Goal: Information Seeking & Learning: Learn about a topic

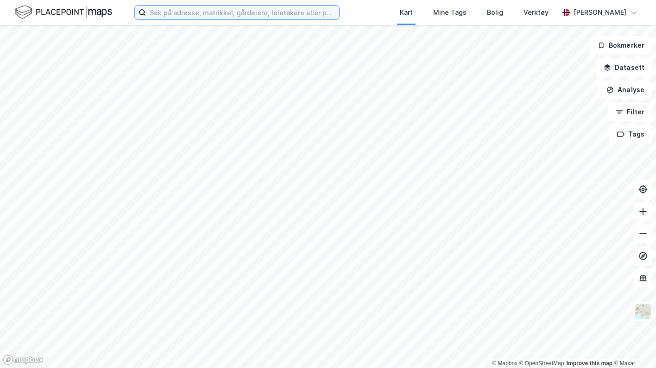
click at [233, 8] on input at bounding box center [242, 13] width 193 height 14
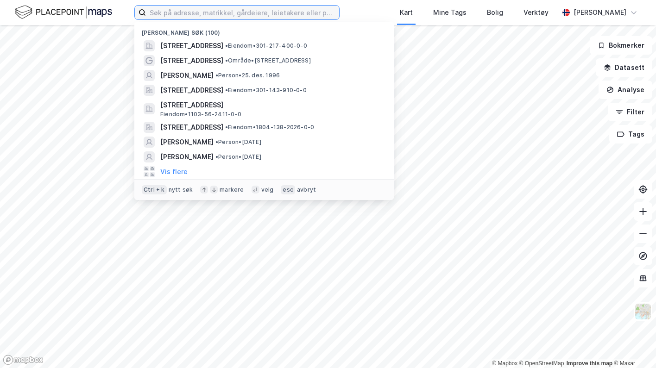
click at [286, 13] on input at bounding box center [242, 13] width 193 height 14
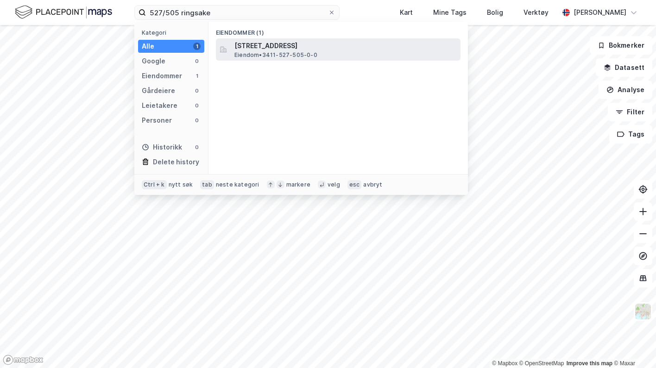
click at [295, 57] on span "Eiendom • 3411-527-505-0-0" at bounding box center [275, 54] width 83 height 7
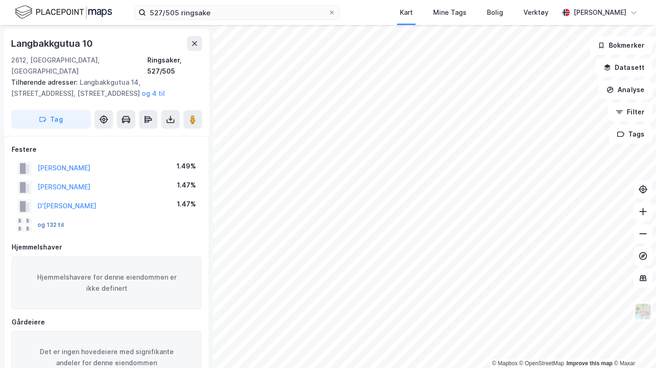
click at [0, 0] on button "og 132 til" at bounding box center [0, 0] width 0 height 0
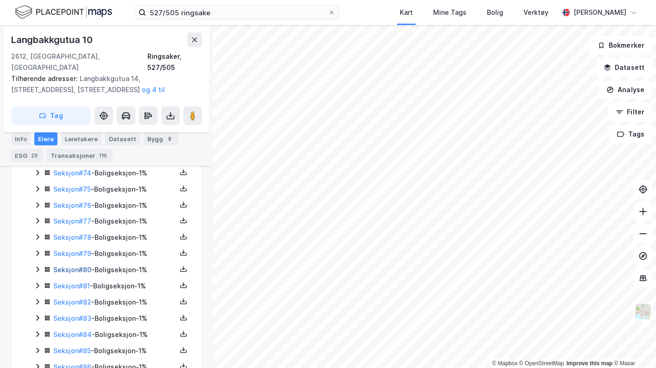
scroll to position [1488, 0]
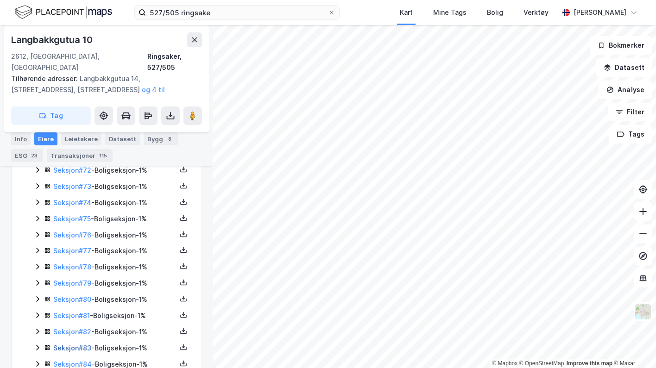
click at [70, 344] on link "Seksjon # 83" at bounding box center [72, 348] width 38 height 8
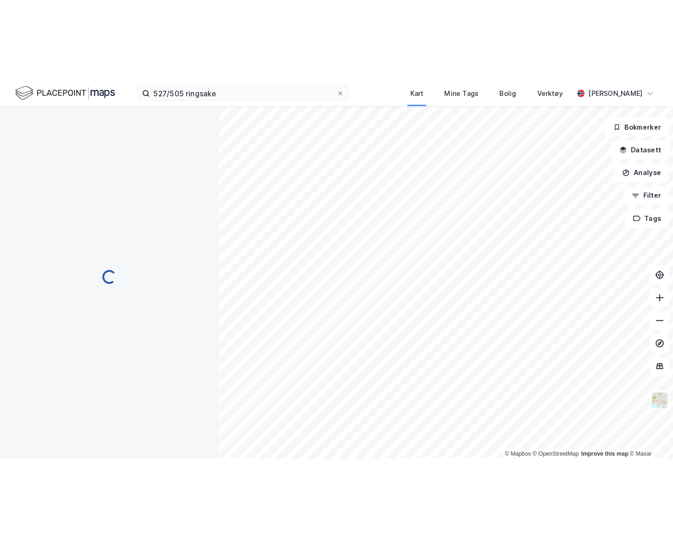
scroll to position [175, 0]
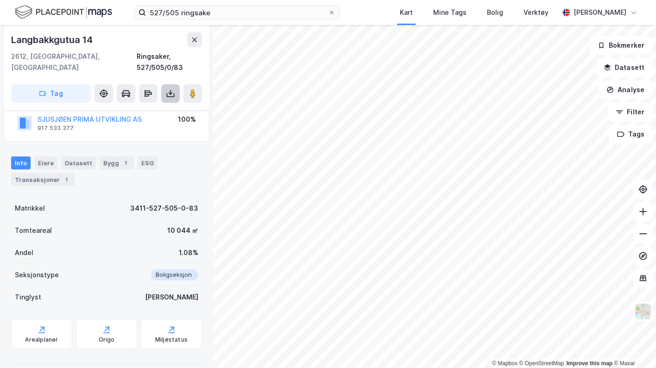
click at [176, 84] on button at bounding box center [170, 93] width 19 height 19
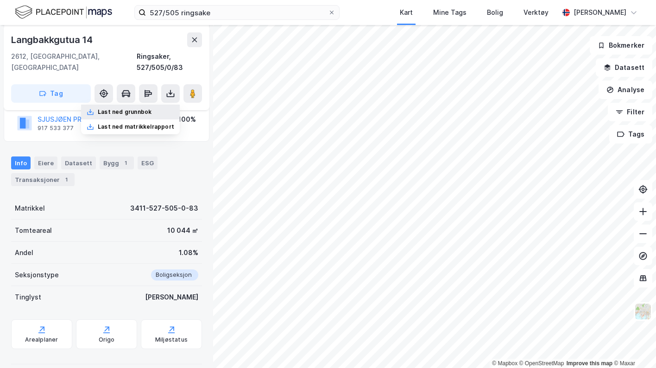
click at [166, 105] on div "Last ned grunnbok" at bounding box center [130, 112] width 99 height 15
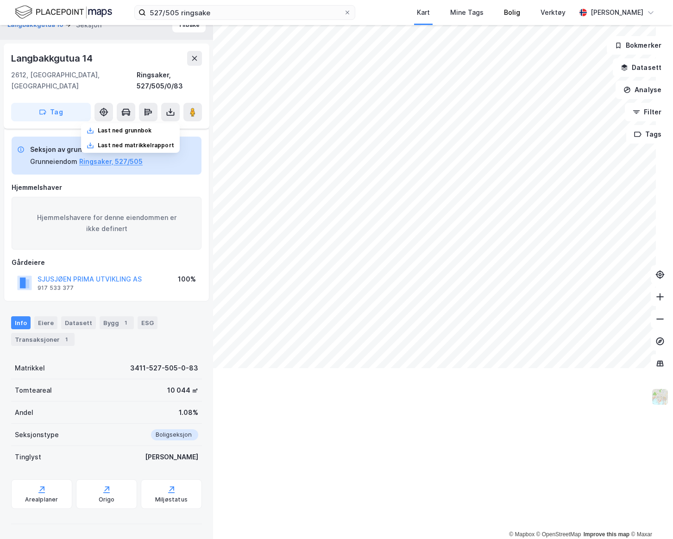
scroll to position [4, 0]
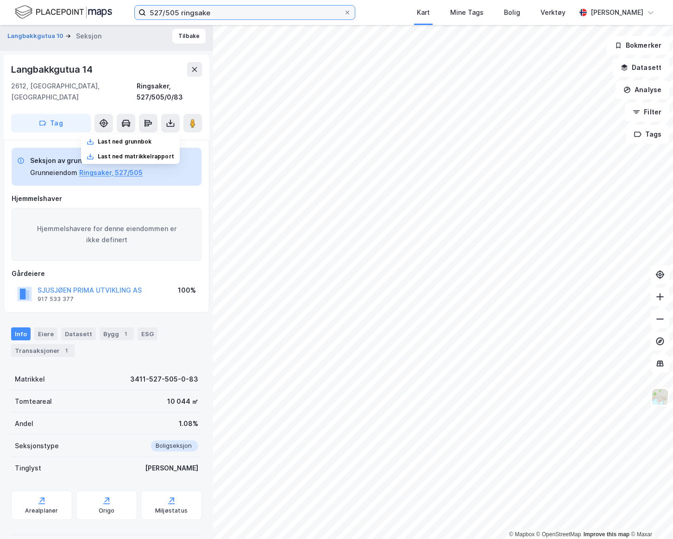
click at [164, 15] on input "527/505 ringsake" at bounding box center [245, 13] width 198 height 14
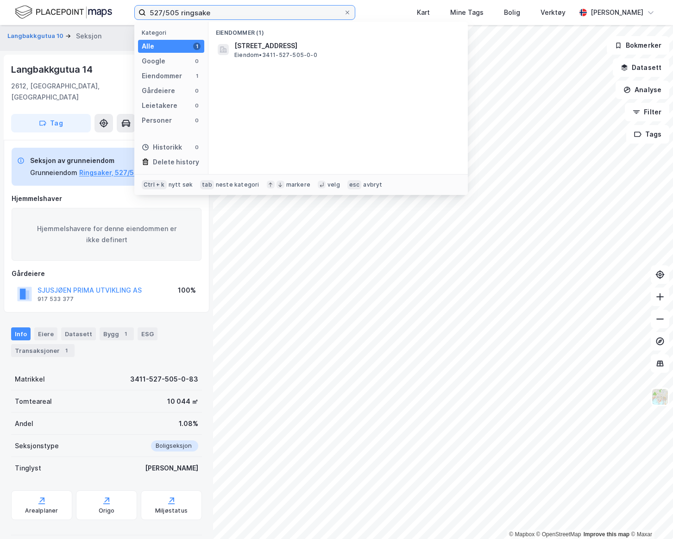
click at [164, 15] on input "527/505 ringsake" at bounding box center [245, 13] width 198 height 14
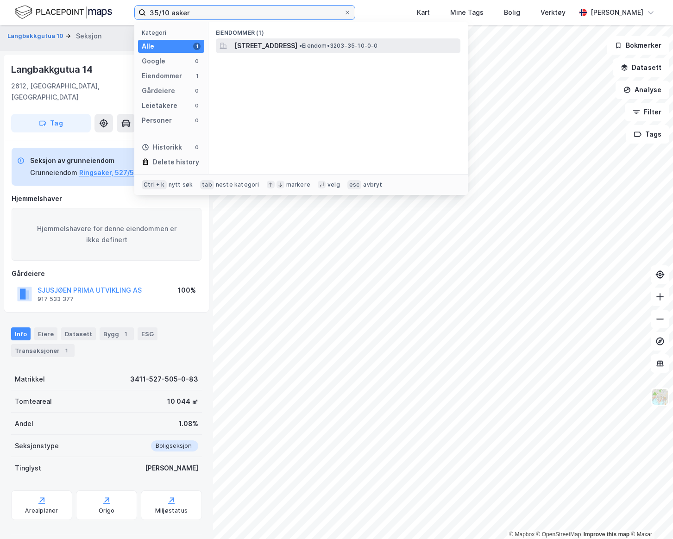
type input "35/10 asker"
click at [286, 47] on span "[STREET_ADDRESS]" at bounding box center [265, 45] width 63 height 11
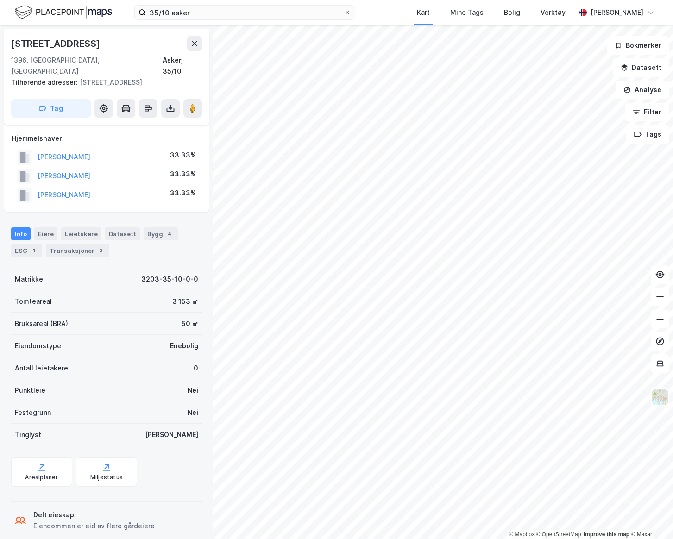
scroll to position [4, 0]
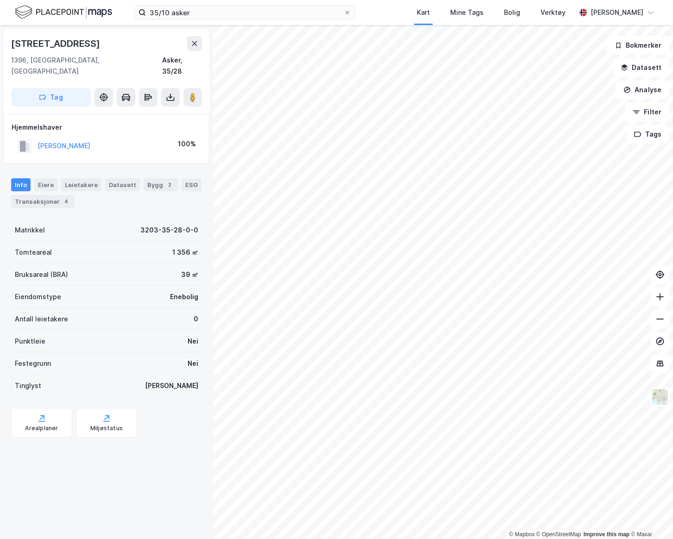
click at [63, 183] on div "Info [PERSON_NAME] Datasett Bygg 2 ESG Transaksjoner 4" at bounding box center [106, 193] width 191 height 30
click at [63, 197] on div "4" at bounding box center [66, 201] width 9 height 9
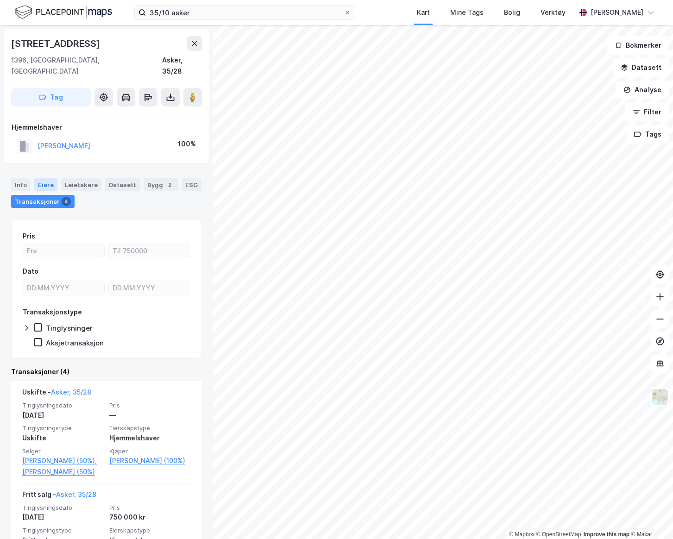
click at [51, 178] on div "Eiere" at bounding box center [45, 184] width 23 height 13
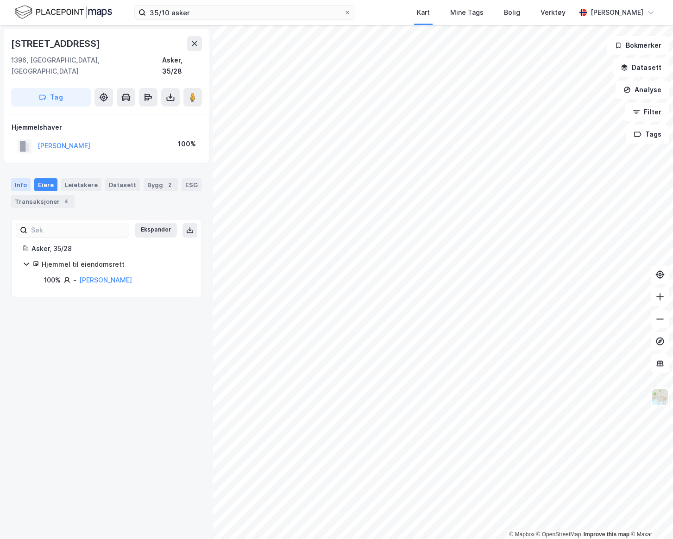
click at [24, 178] on div "Info" at bounding box center [20, 184] width 19 height 13
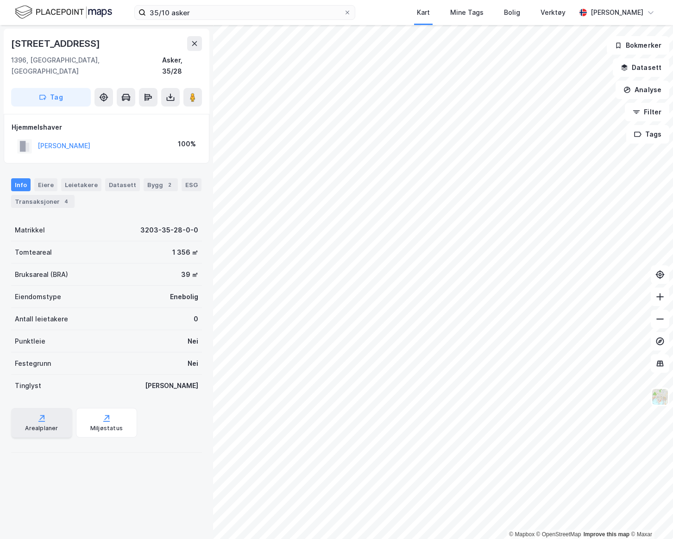
click at [49, 368] on div "Arealplaner" at bounding box center [41, 423] width 61 height 30
click at [52, 368] on div "Arealplaner" at bounding box center [41, 428] width 33 height 7
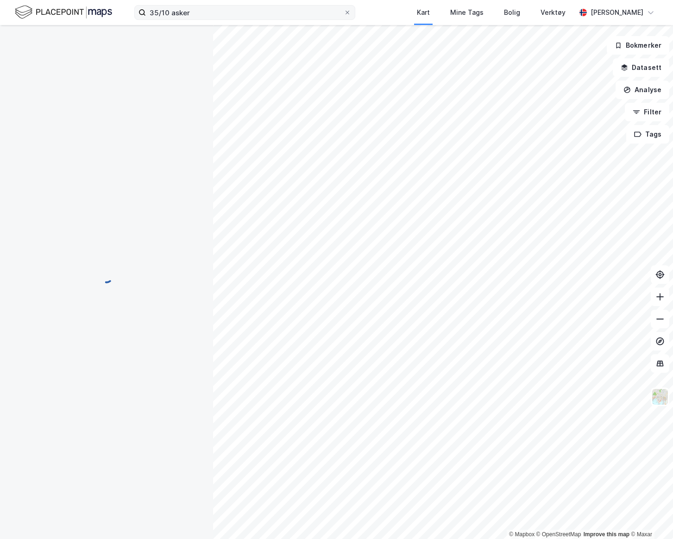
scroll to position [4, 0]
